Goal: Find specific page/section: Find specific page/section

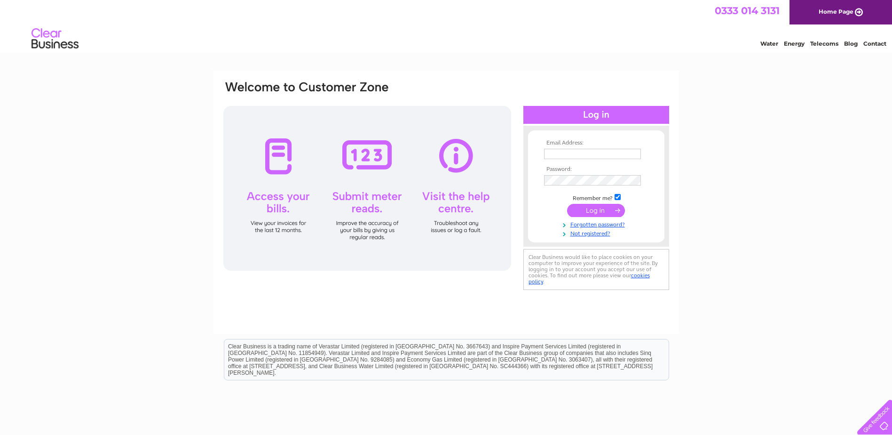
type input "[EMAIL_ADDRESS][DOMAIN_NAME]"
click at [601, 212] on input "submit" at bounding box center [596, 210] width 58 height 13
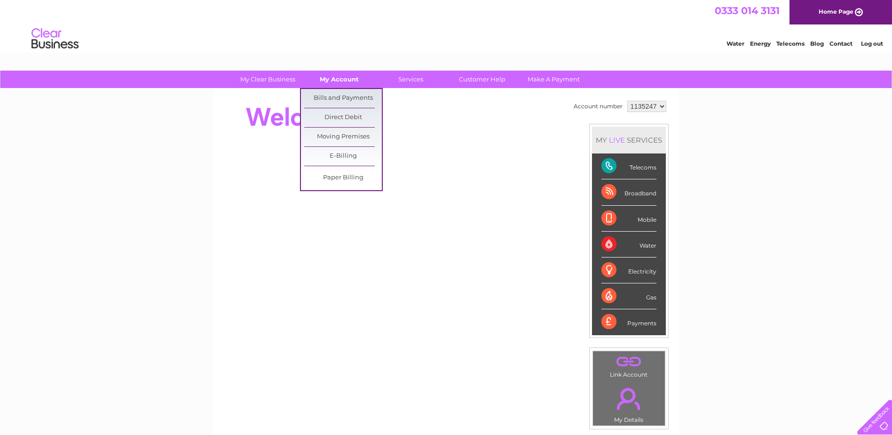
click at [345, 74] on link "My Account" at bounding box center [340, 79] width 78 height 17
click at [345, 91] on link "Bills and Payments" at bounding box center [343, 98] width 78 height 19
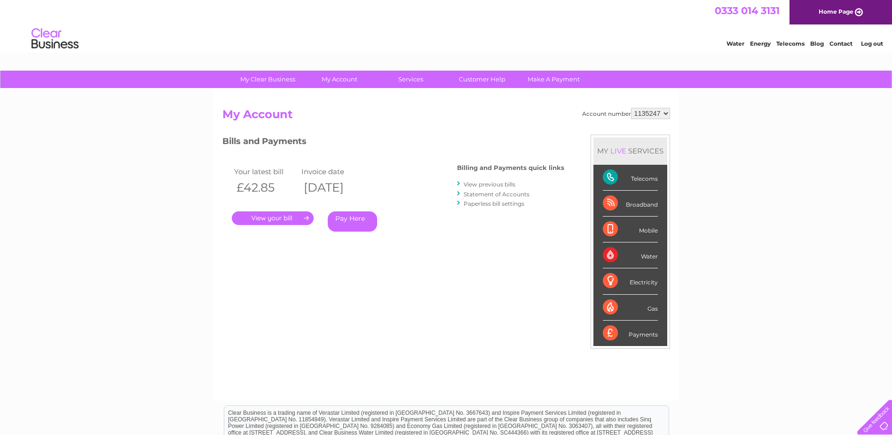
click at [284, 216] on link "." at bounding box center [273, 218] width 82 height 14
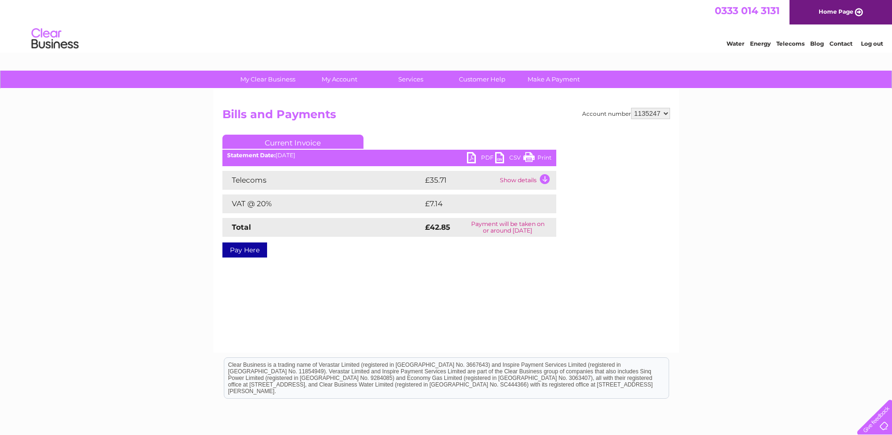
click at [481, 160] on link "PDF" at bounding box center [481, 159] width 28 height 14
